Goal: Navigation & Orientation: Find specific page/section

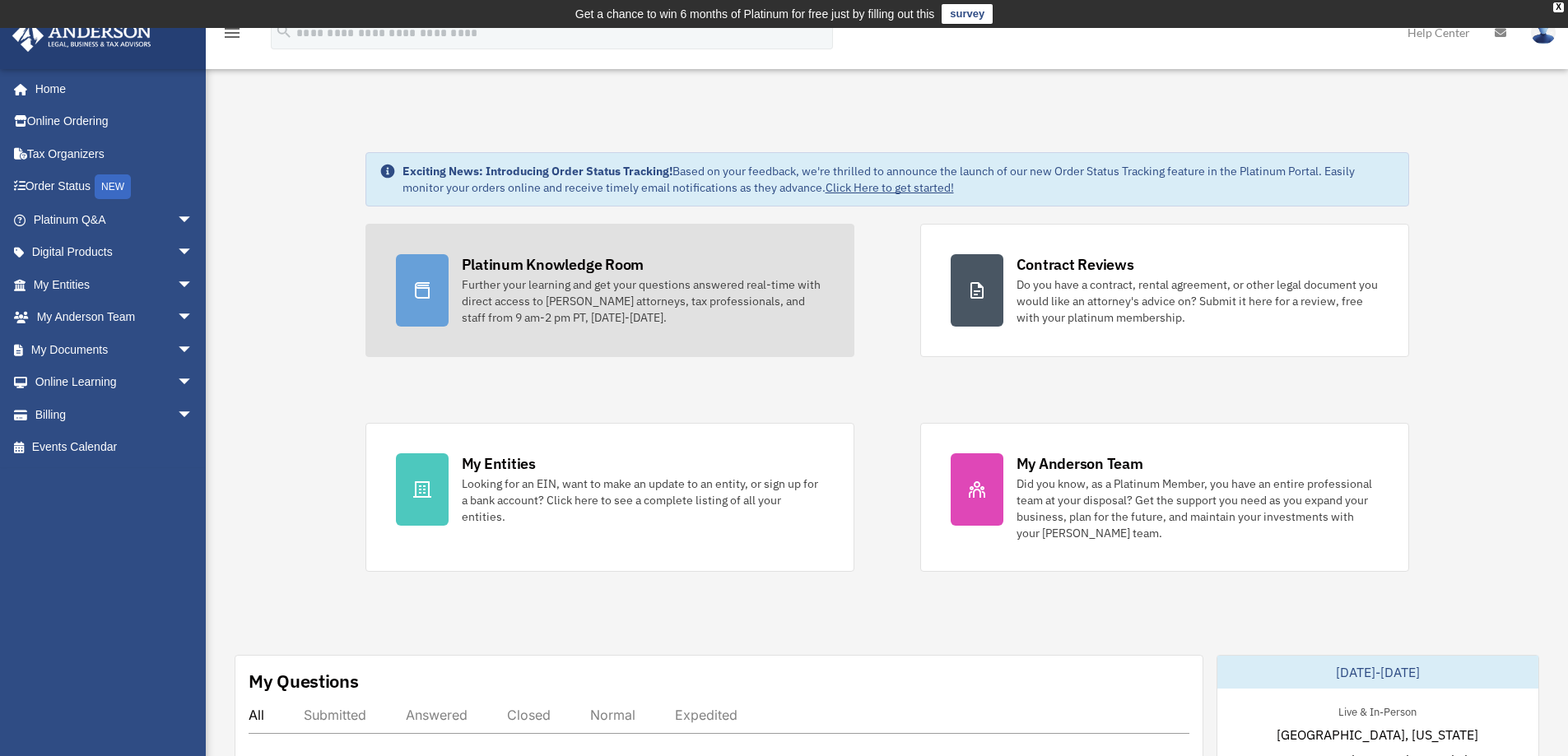
click at [590, 261] on div "Platinum Knowledge Room" at bounding box center [553, 264] width 183 height 21
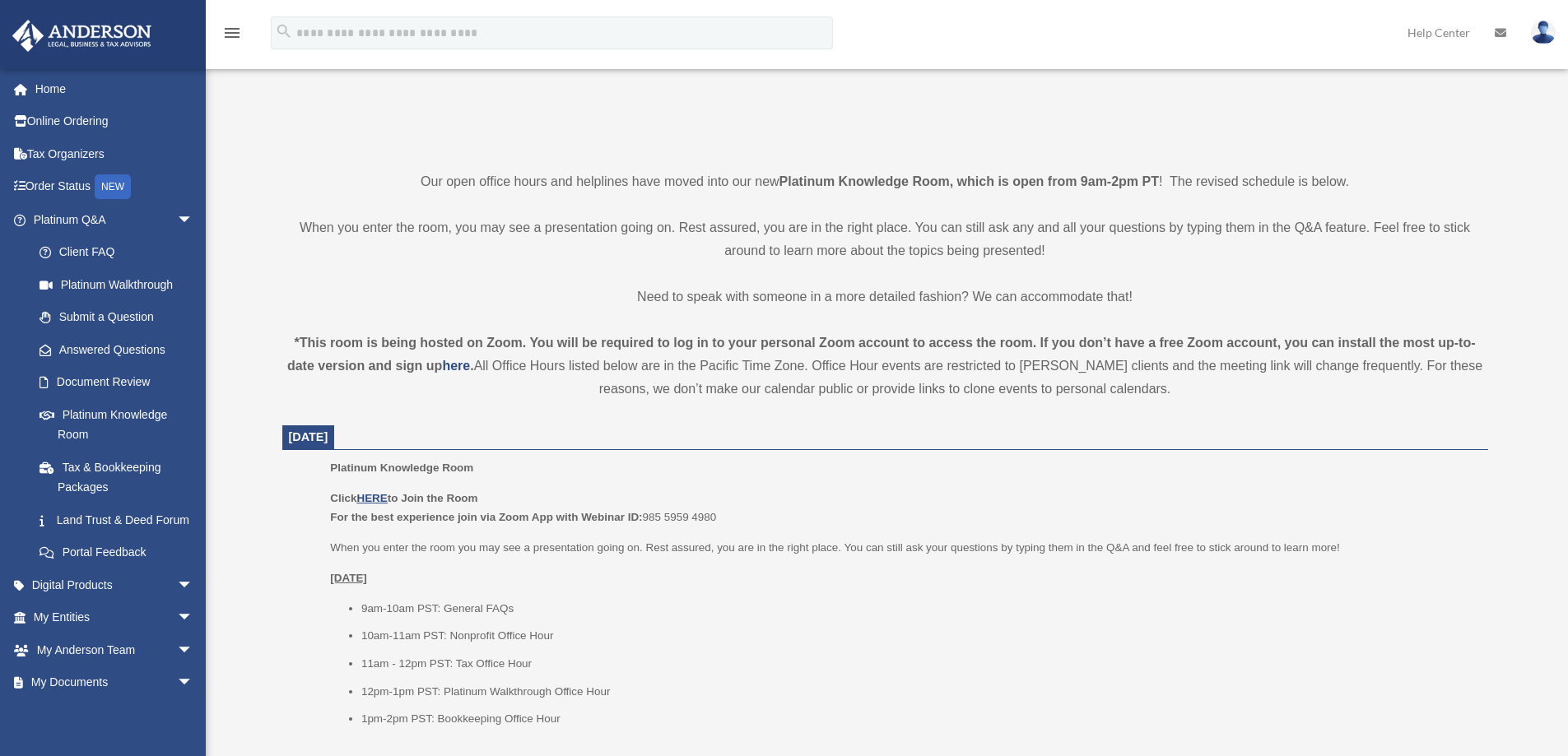
scroll to position [437, 0]
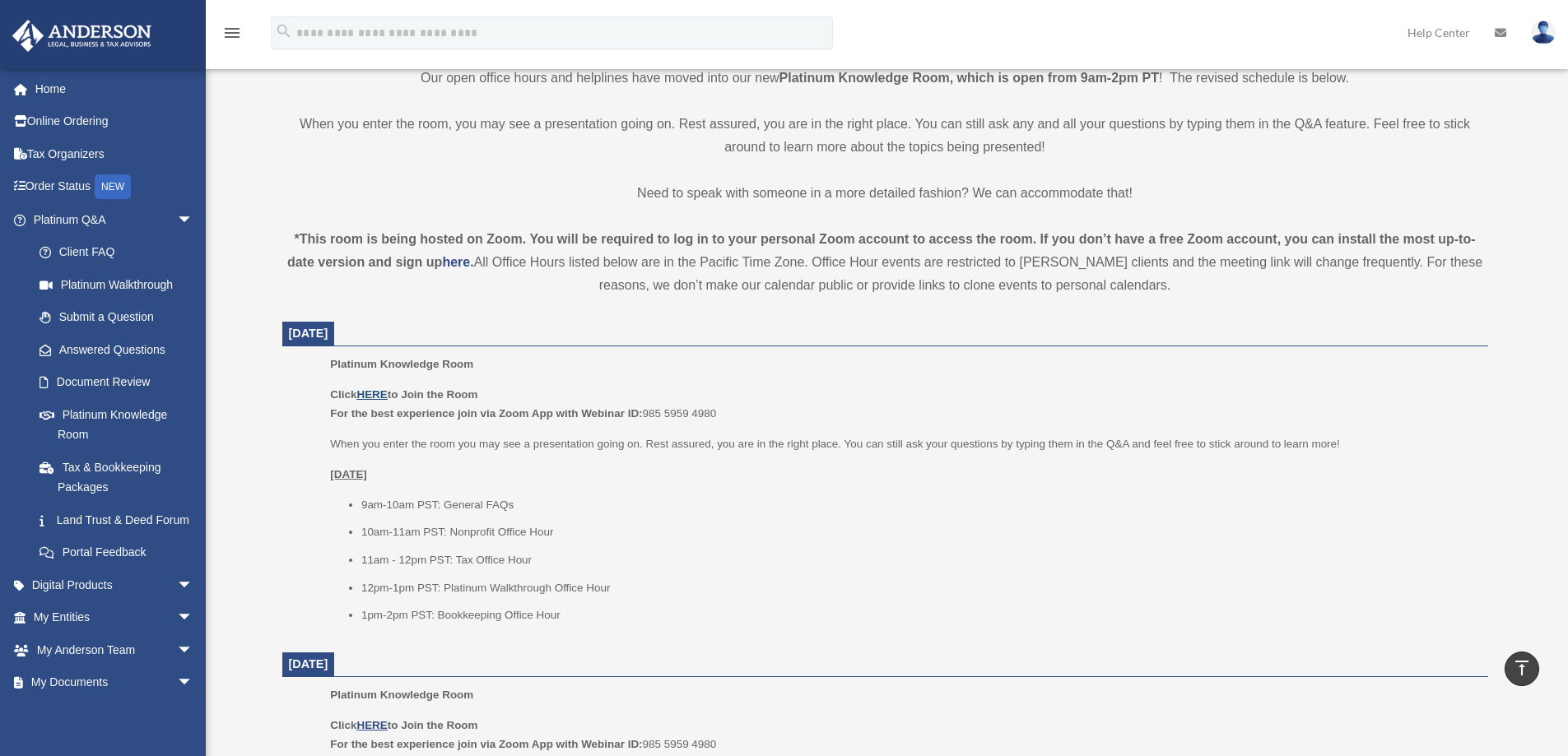
click at [377, 389] on u "HERE" at bounding box center [372, 394] width 30 height 13
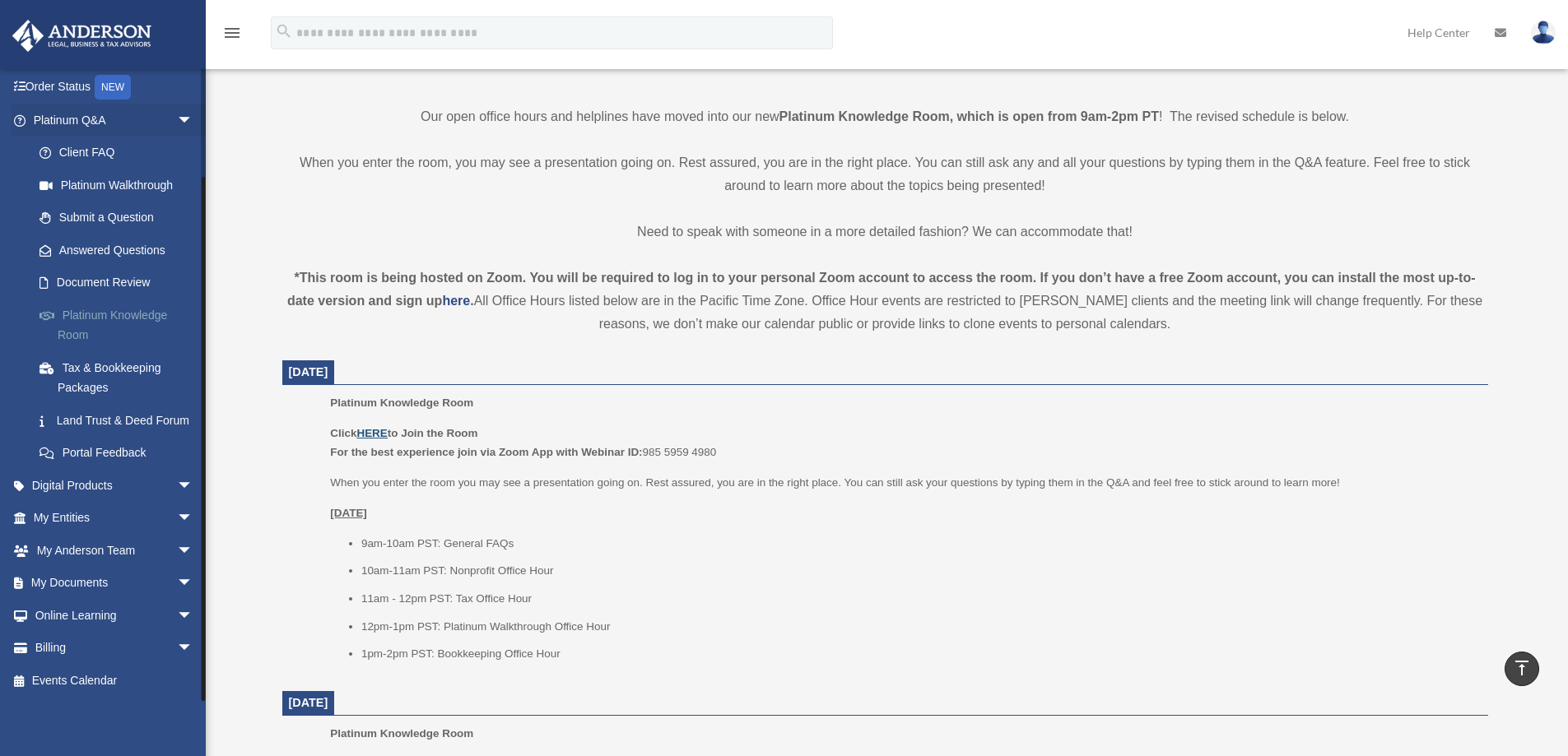
scroll to position [355, 0]
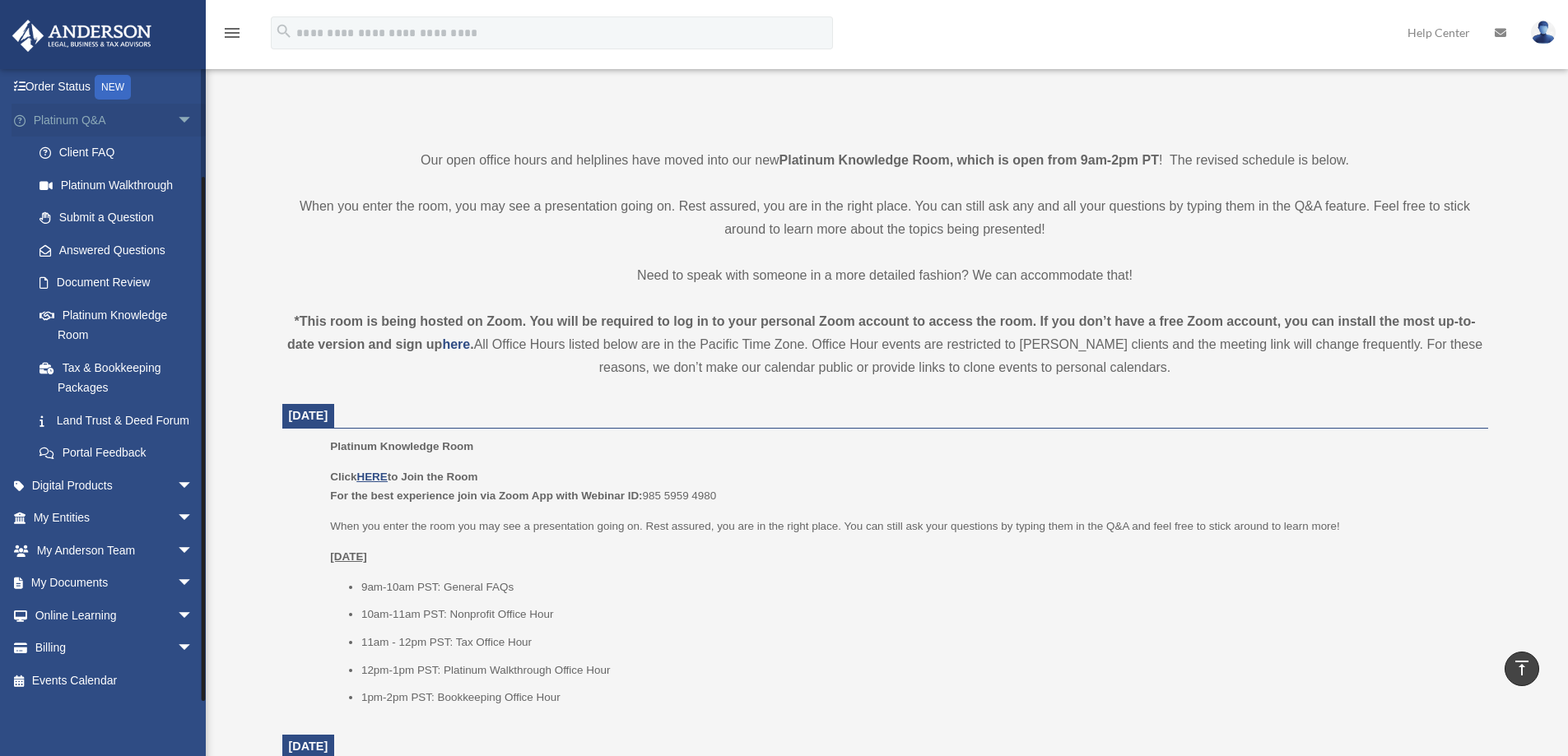
click at [71, 104] on link "Platinum Q&A arrow_drop_down" at bounding box center [115, 120] width 206 height 33
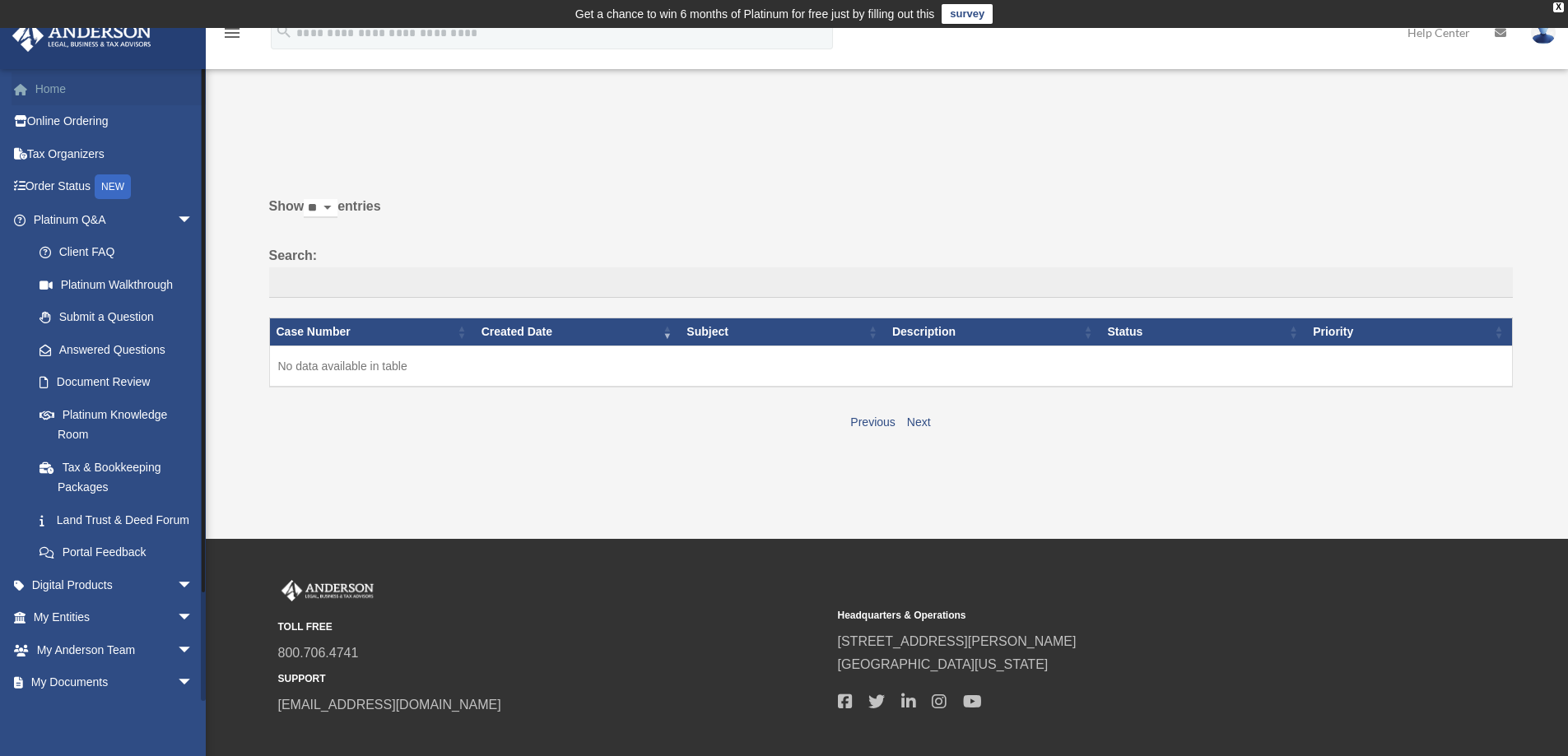
click at [55, 91] on link "Home" at bounding box center [115, 88] width 206 height 33
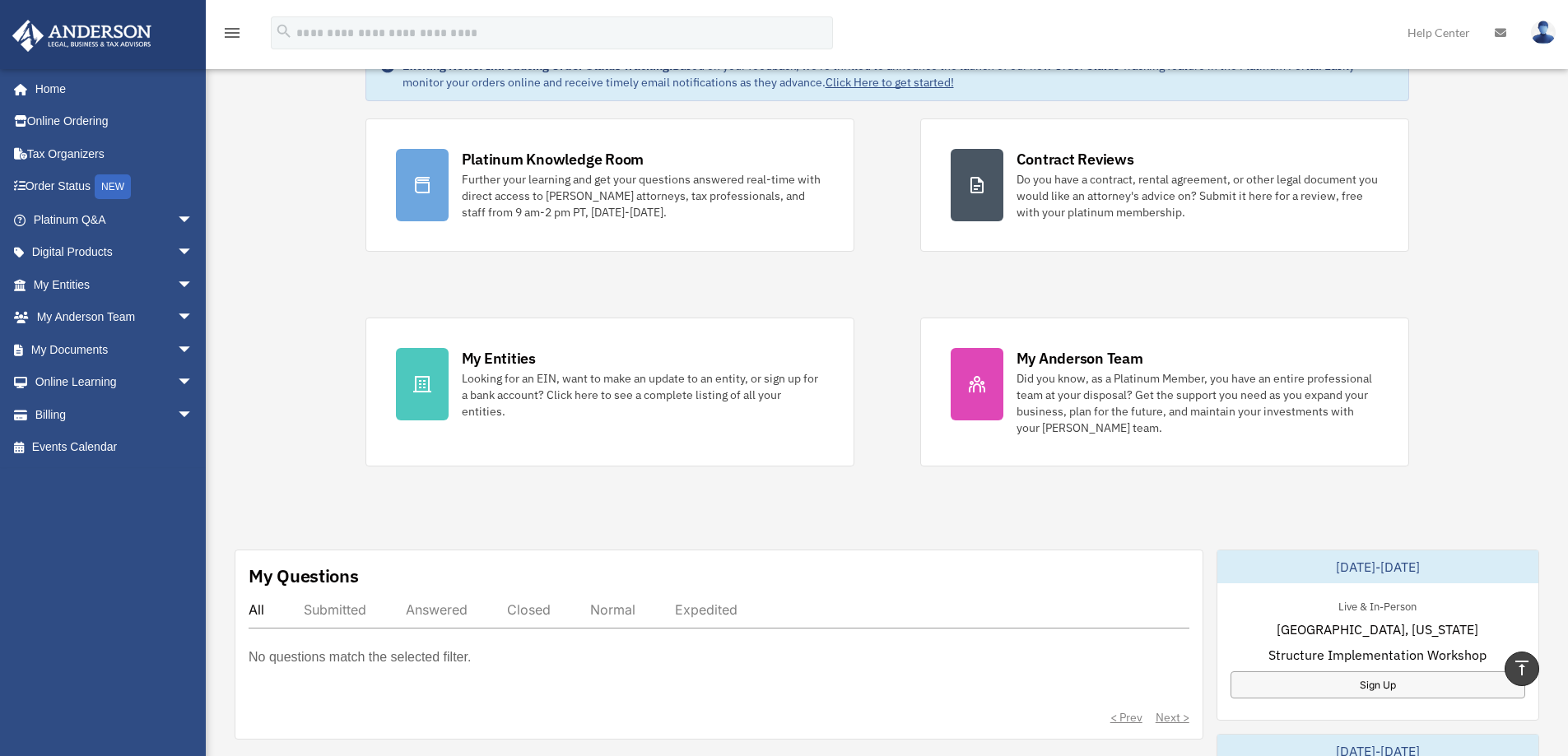
scroll to position [82, 0]
